Goal: Find specific page/section: Find specific page/section

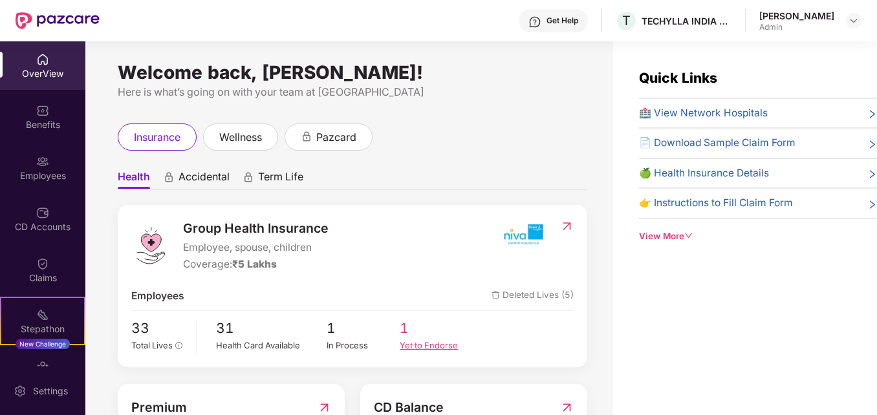
click at [422, 339] on div "Yet to Endorse" at bounding box center [437, 345] width 74 height 13
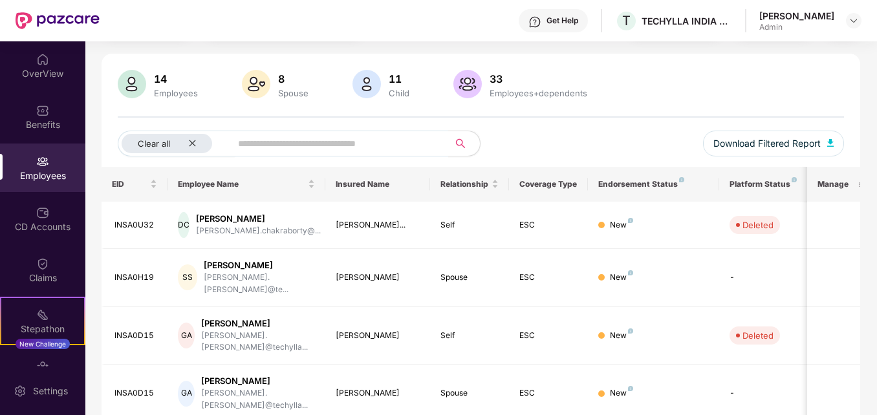
scroll to position [61, 0]
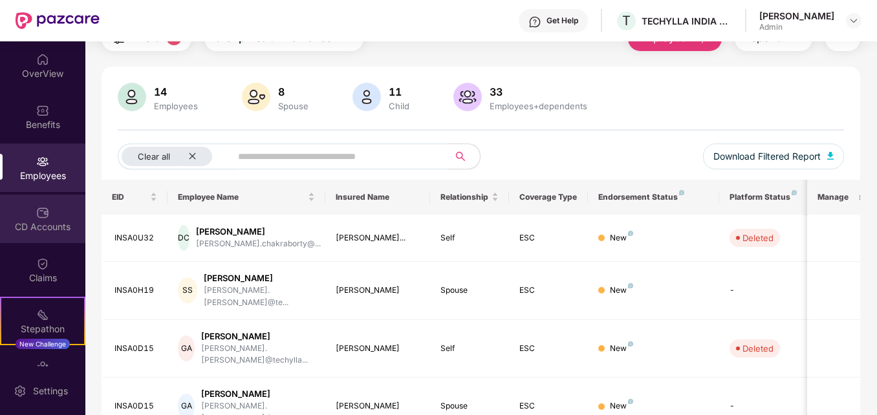
click at [41, 234] on div "CD Accounts" at bounding box center [42, 219] width 85 height 48
